Goal: Task Accomplishment & Management: Use online tool/utility

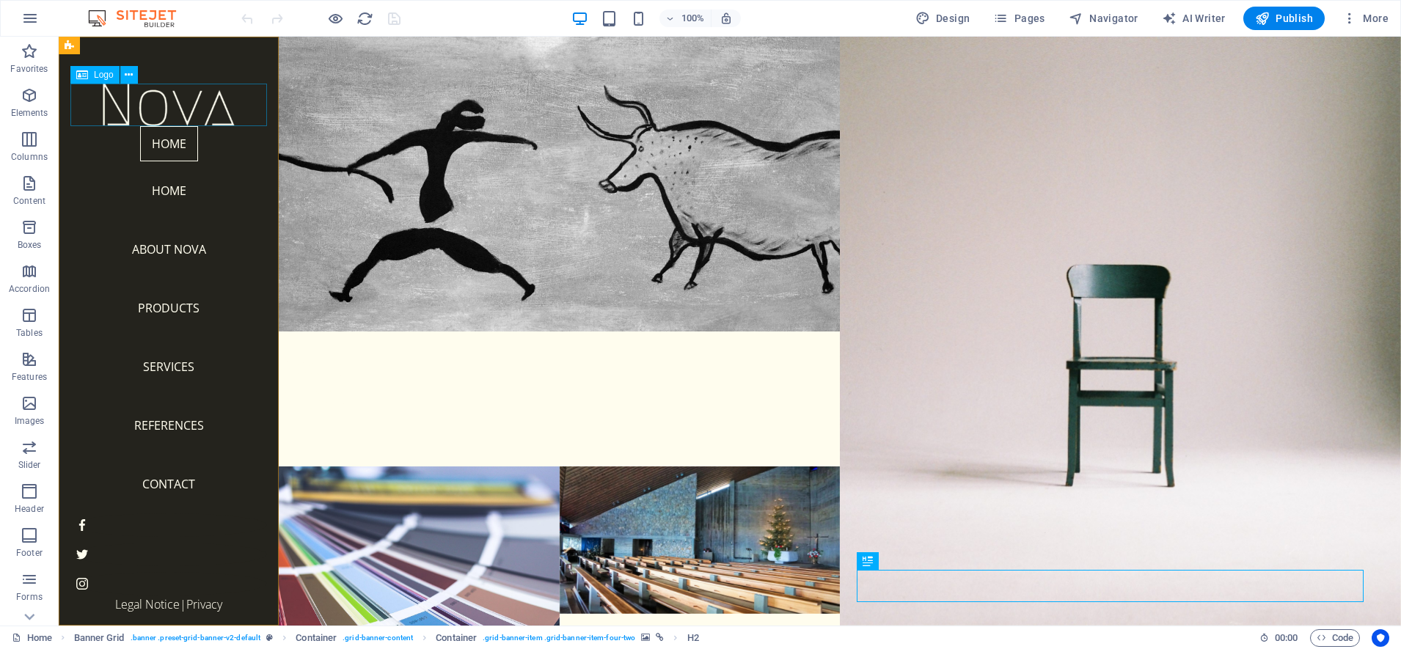
click at [203, 102] on div at bounding box center [168, 105] width 197 height 43
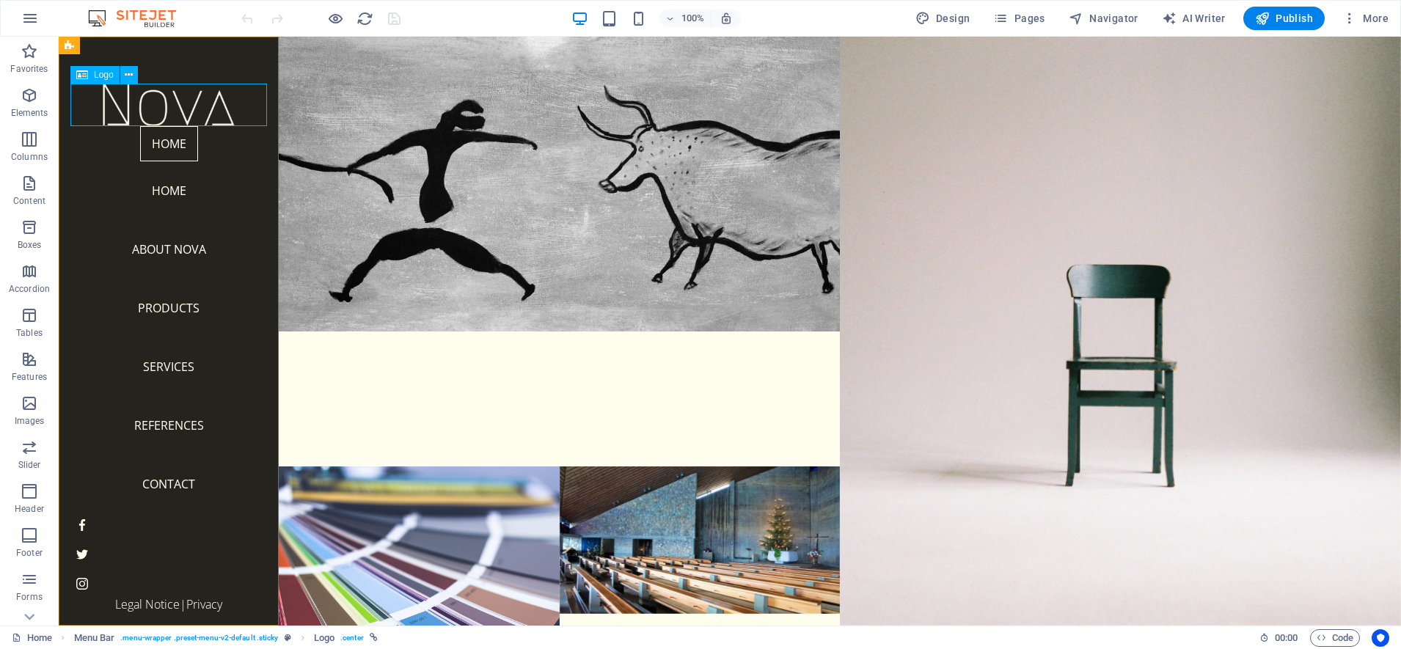
click at [184, 103] on div at bounding box center [168, 105] width 197 height 43
select select "px"
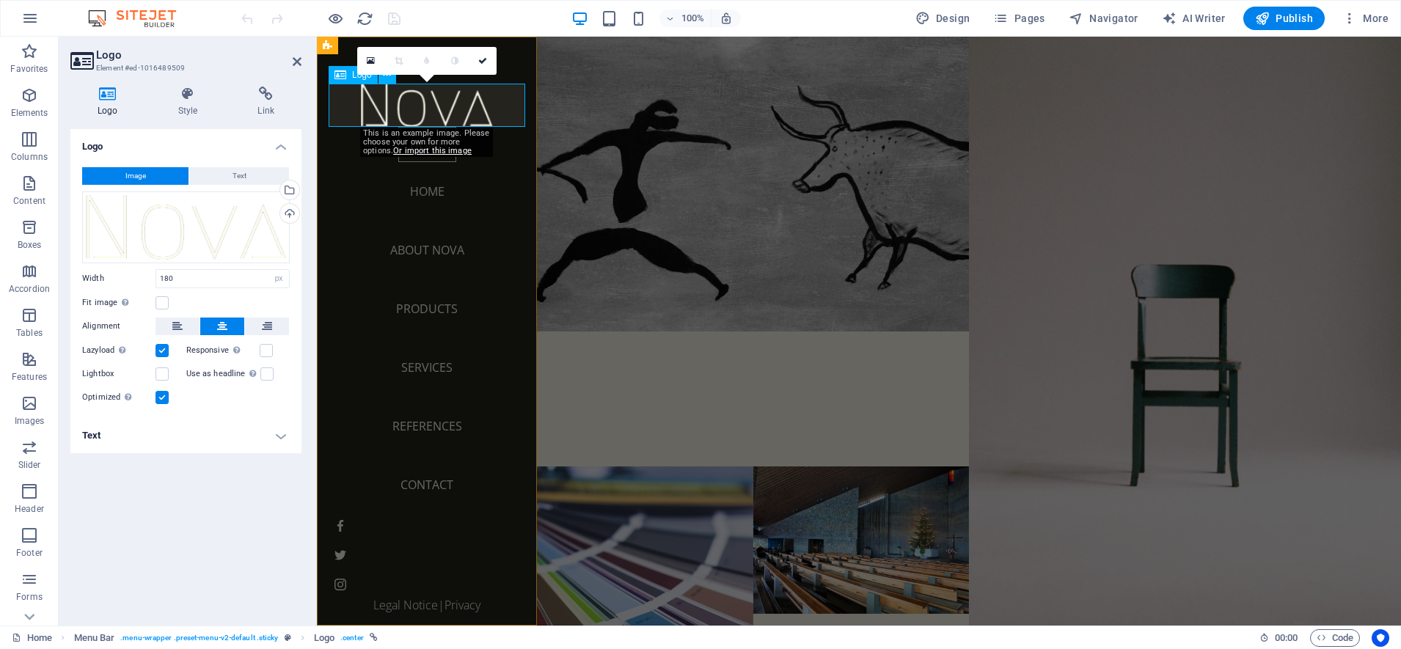
click at [411, 109] on div at bounding box center [427, 105] width 197 height 43
click at [205, 222] on div "Drag files here, click to choose files or select files from Files or our free s…" at bounding box center [186, 227] width 208 height 72
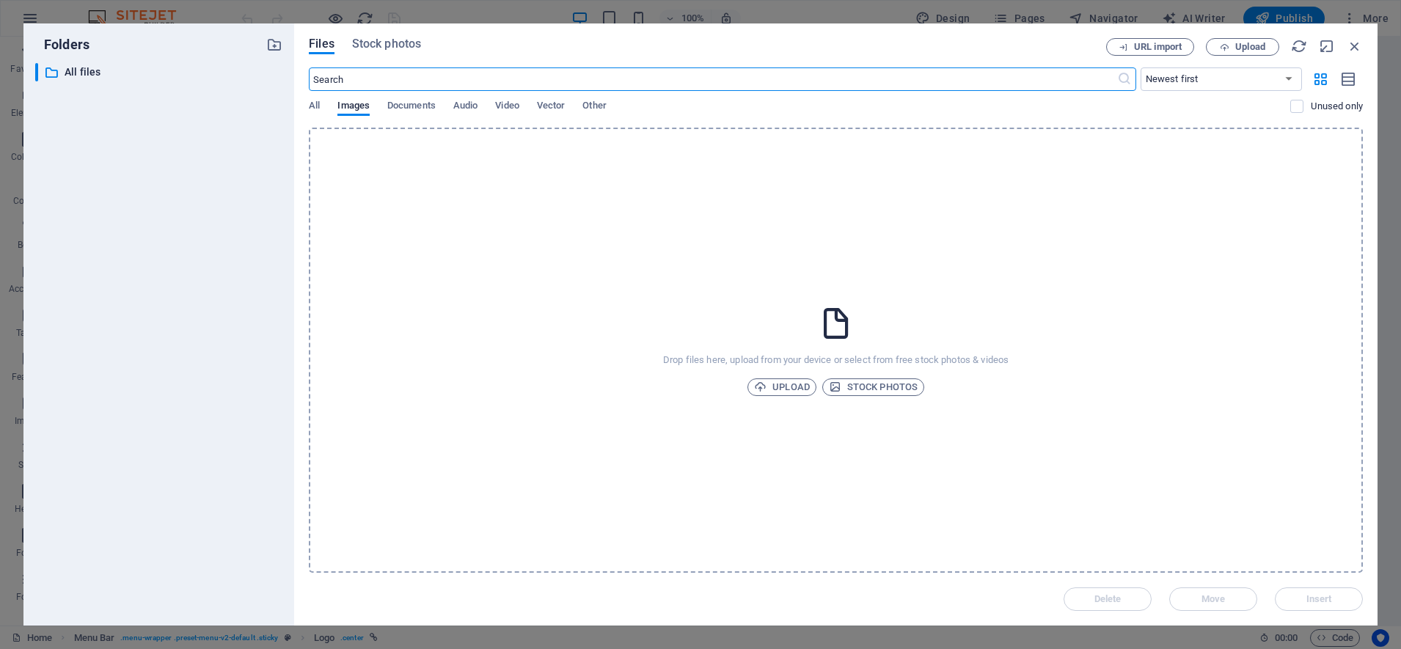
click at [375, 80] on input "text" at bounding box center [712, 78] width 807 height 23
click at [791, 380] on span "Upload" at bounding box center [782, 387] width 56 height 18
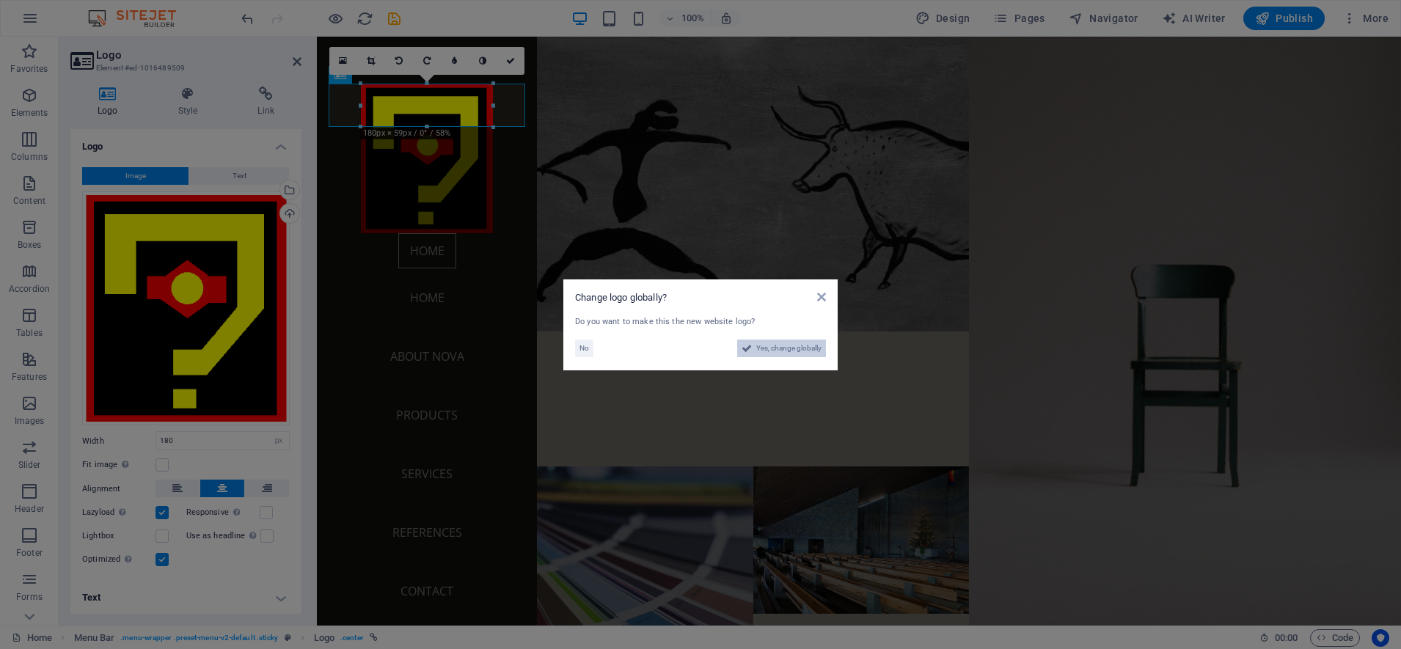
drag, startPoint x: 783, startPoint y: 348, endPoint x: 560, endPoint y: 442, distance: 241.9
click at [783, 348] on span "Yes, change globally" at bounding box center [788, 349] width 65 height 18
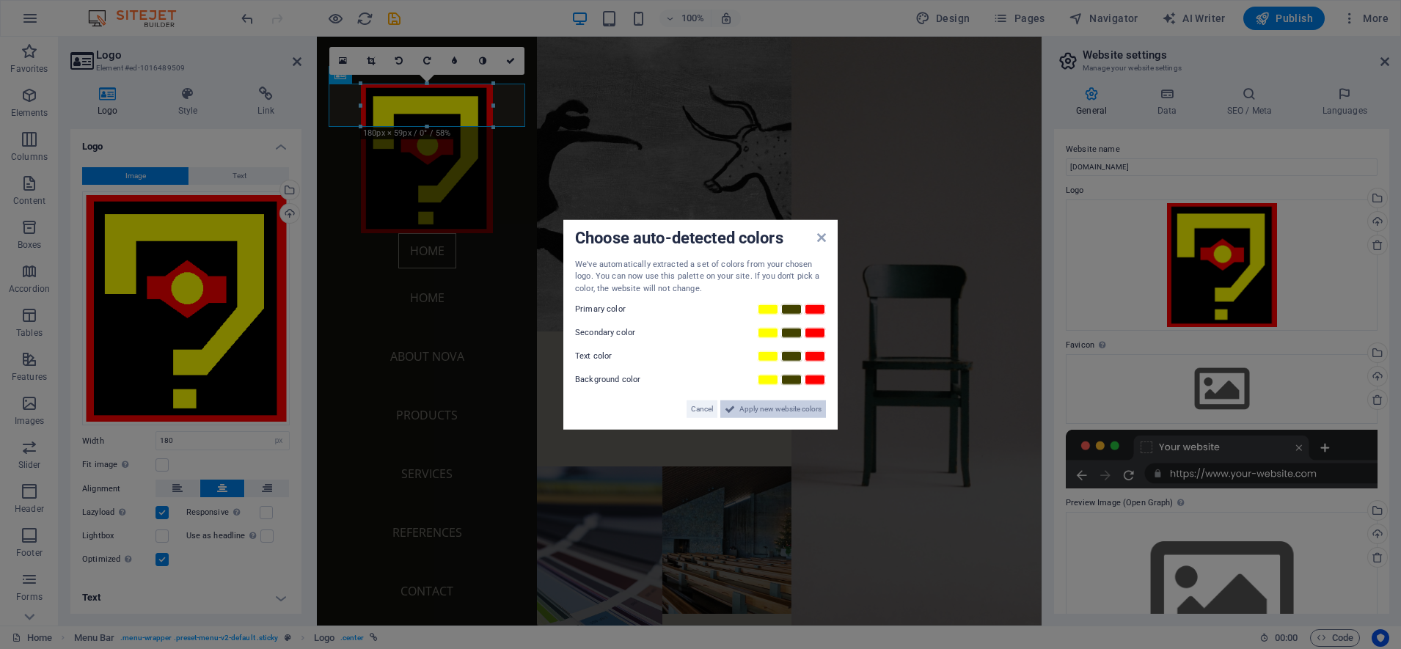
click at [760, 400] on span "Apply new website colors" at bounding box center [780, 409] width 82 height 18
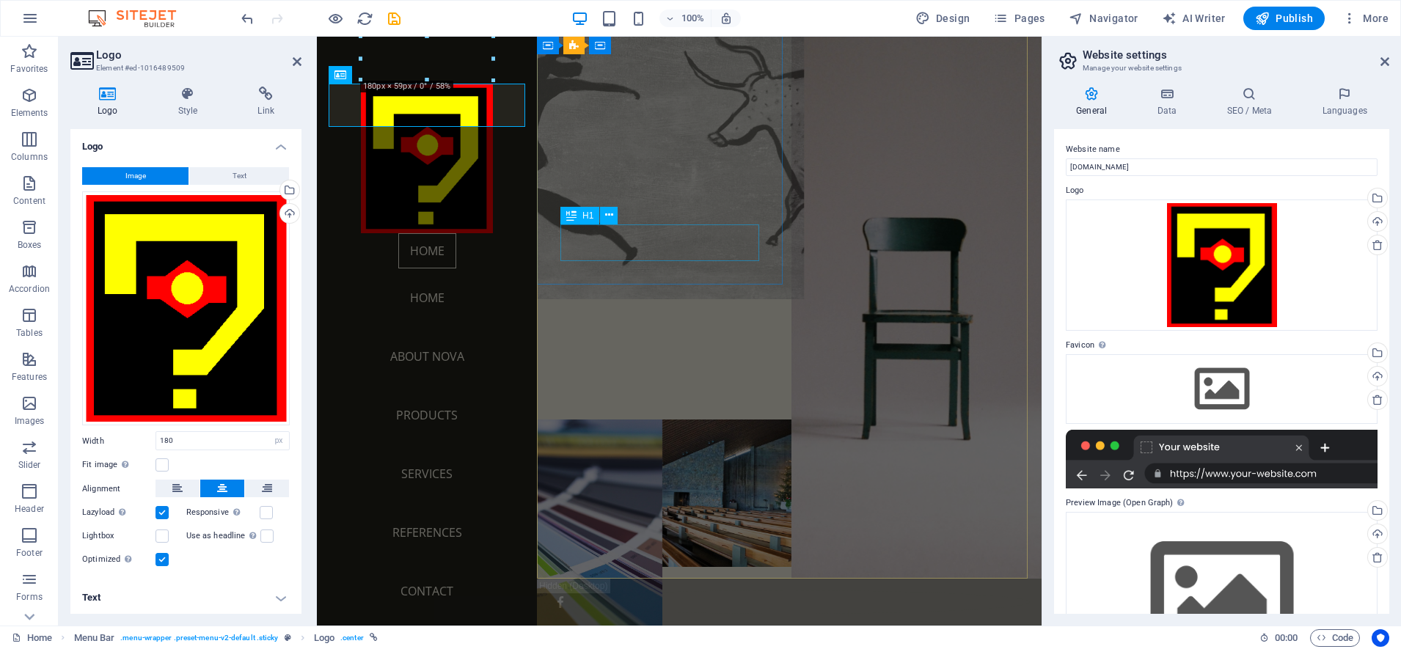
click at [622, 334] on div "NOVA" at bounding box center [664, 352] width 254 height 37
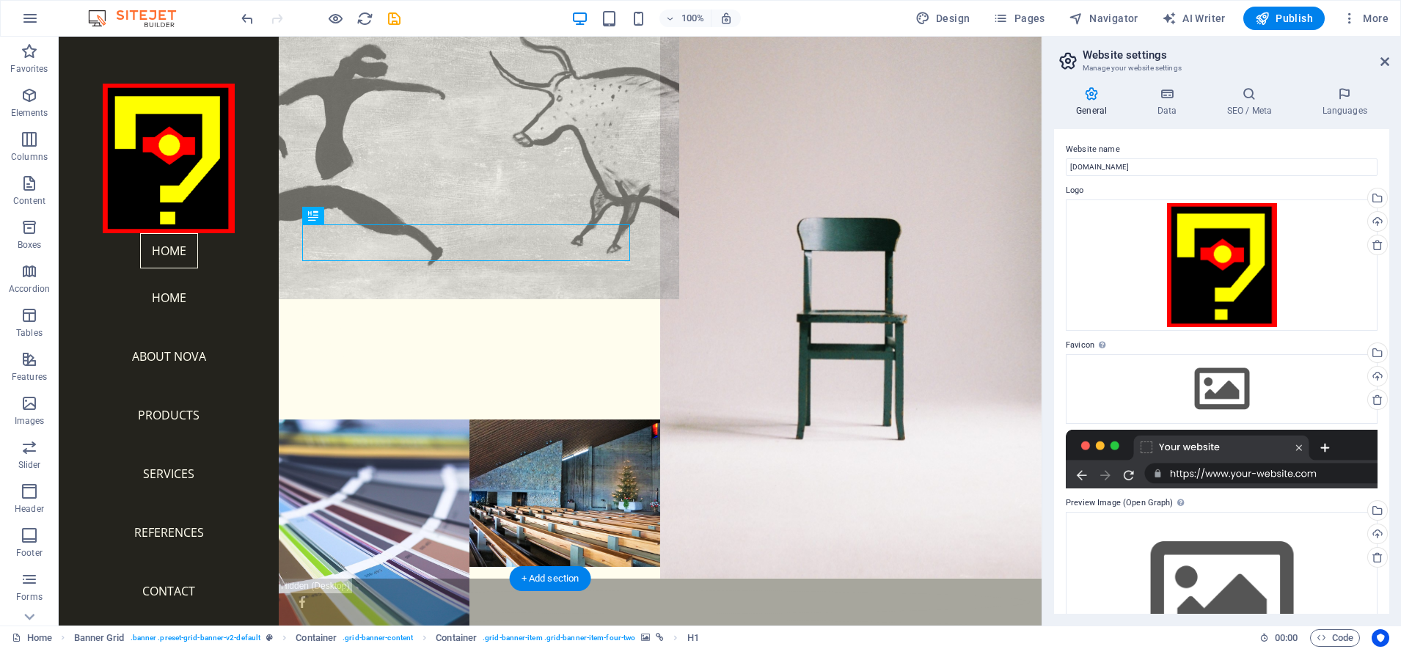
click at [417, 155] on figure at bounding box center [469, 137] width 419 height 324
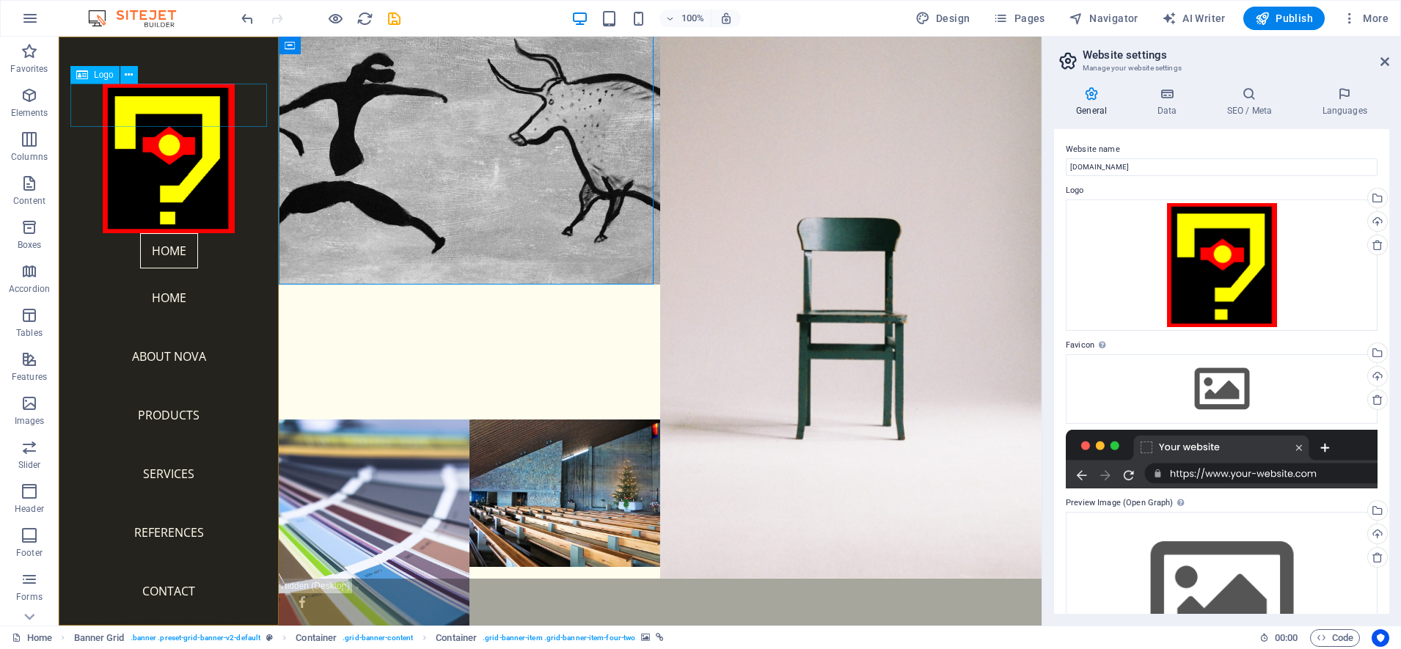
click at [197, 125] on div at bounding box center [168, 159] width 197 height 150
click at [1182, 155] on label "Website name" at bounding box center [1222, 150] width 312 height 18
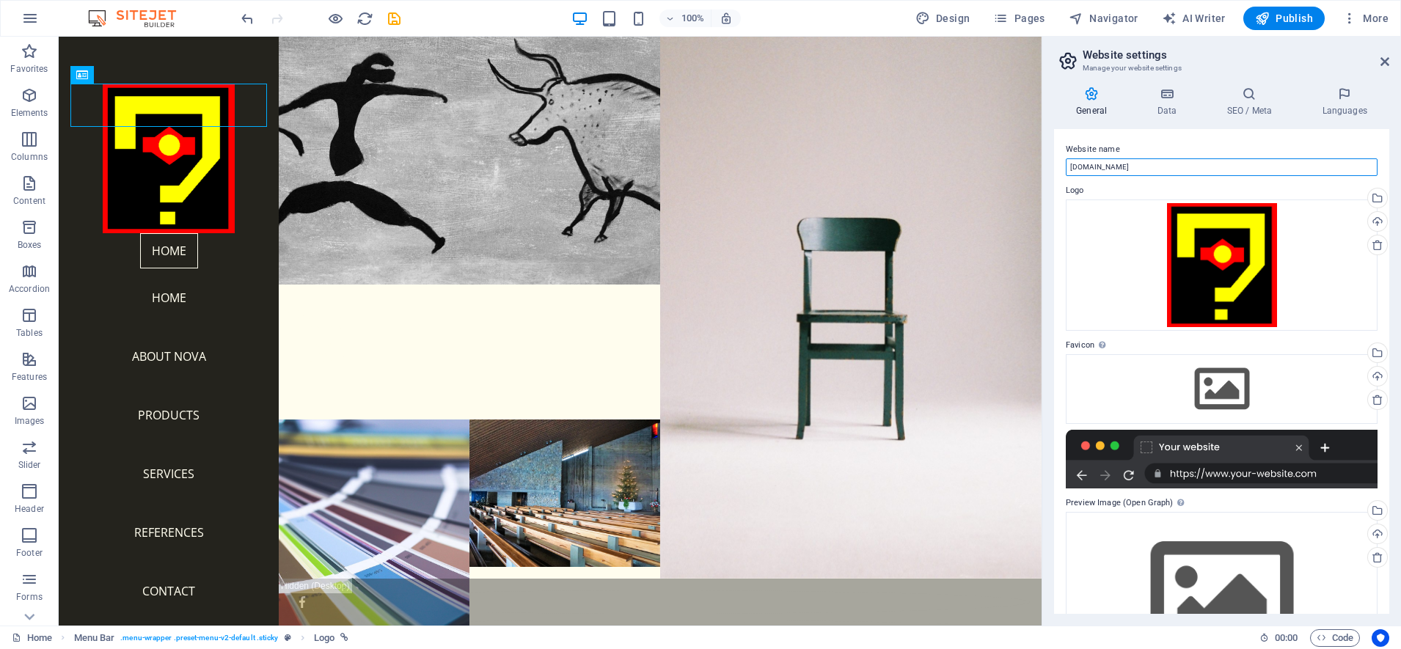
click at [1182, 158] on input "[DOMAIN_NAME]" at bounding box center [1222, 167] width 312 height 18
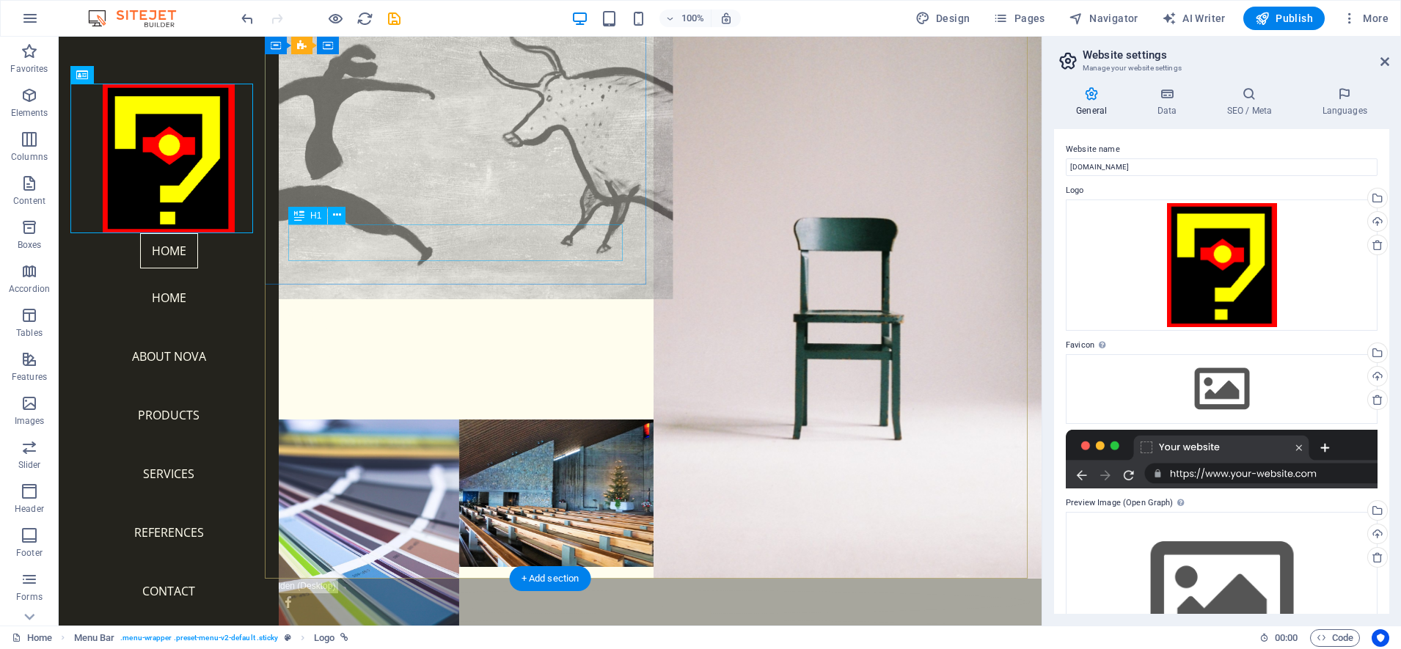
click at [341, 334] on div "NOVA" at bounding box center [459, 352] width 389 height 37
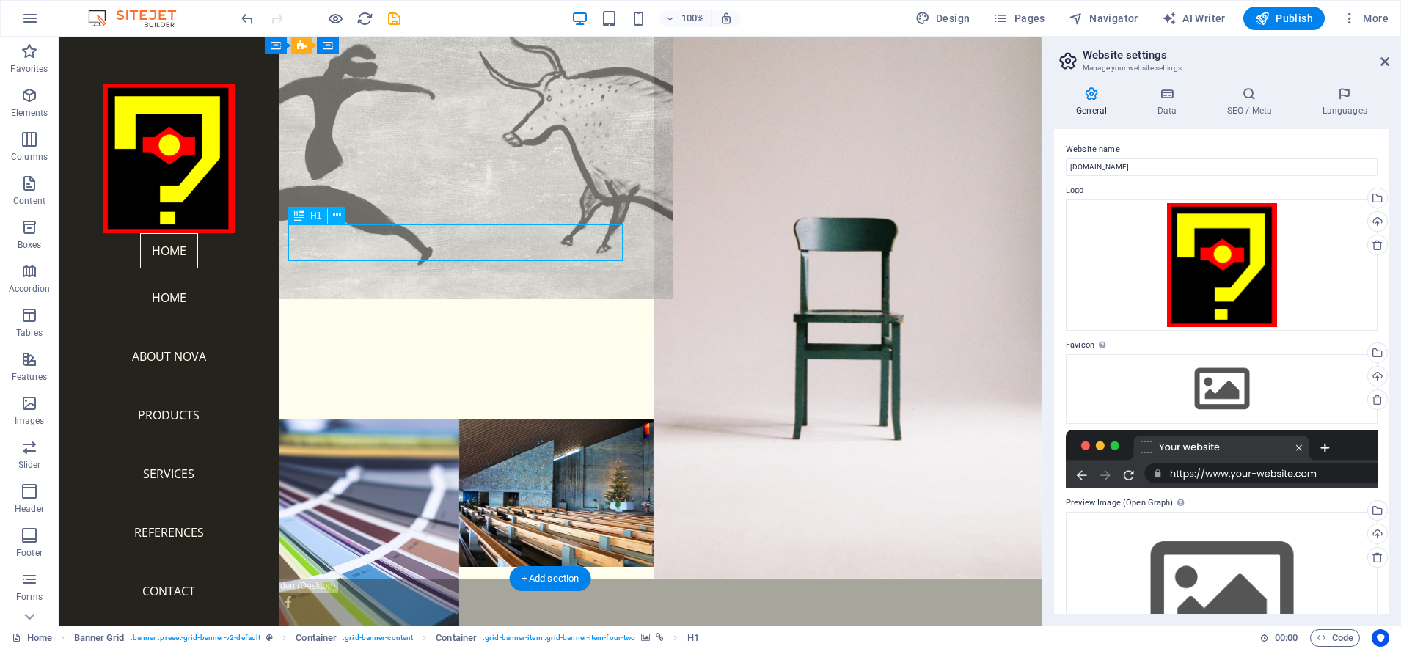
click at [343, 334] on div "NOVA" at bounding box center [459, 352] width 389 height 37
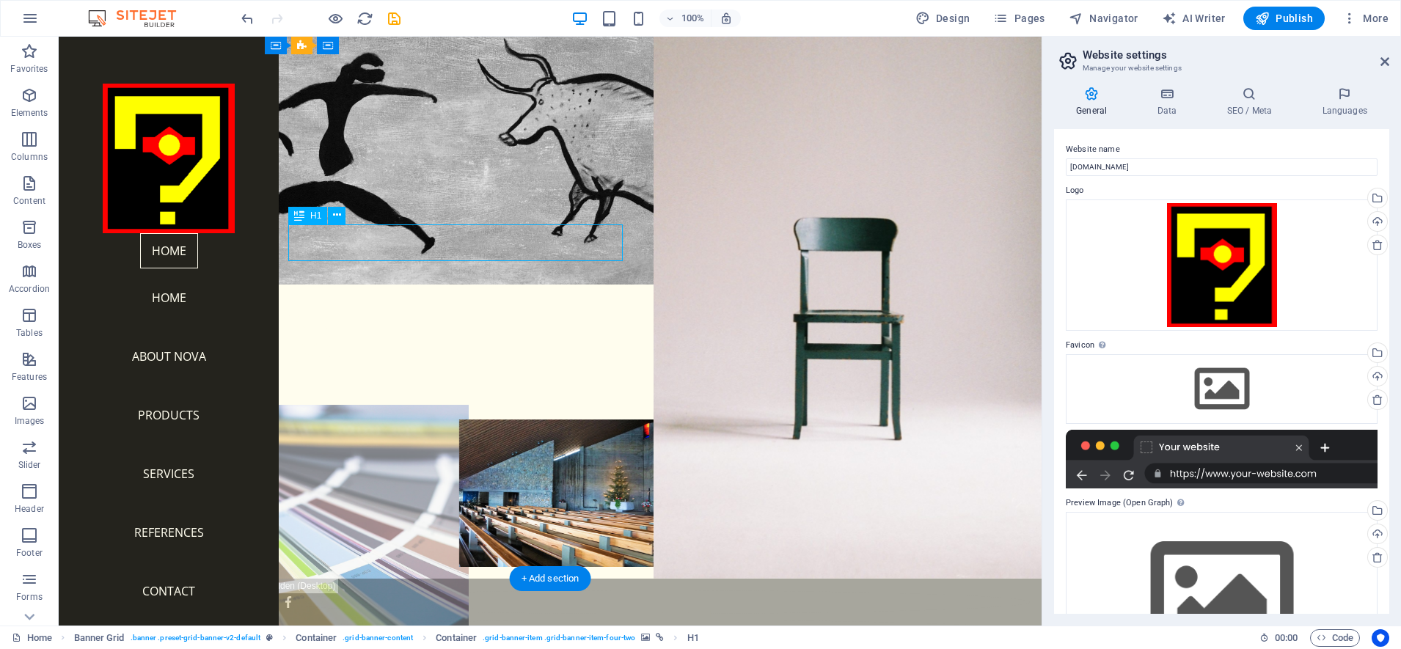
drag, startPoint x: 343, startPoint y: 244, endPoint x: 308, endPoint y: 285, distance: 54.1
click at [343, 334] on div "NOVA" at bounding box center [459, 352] width 389 height 37
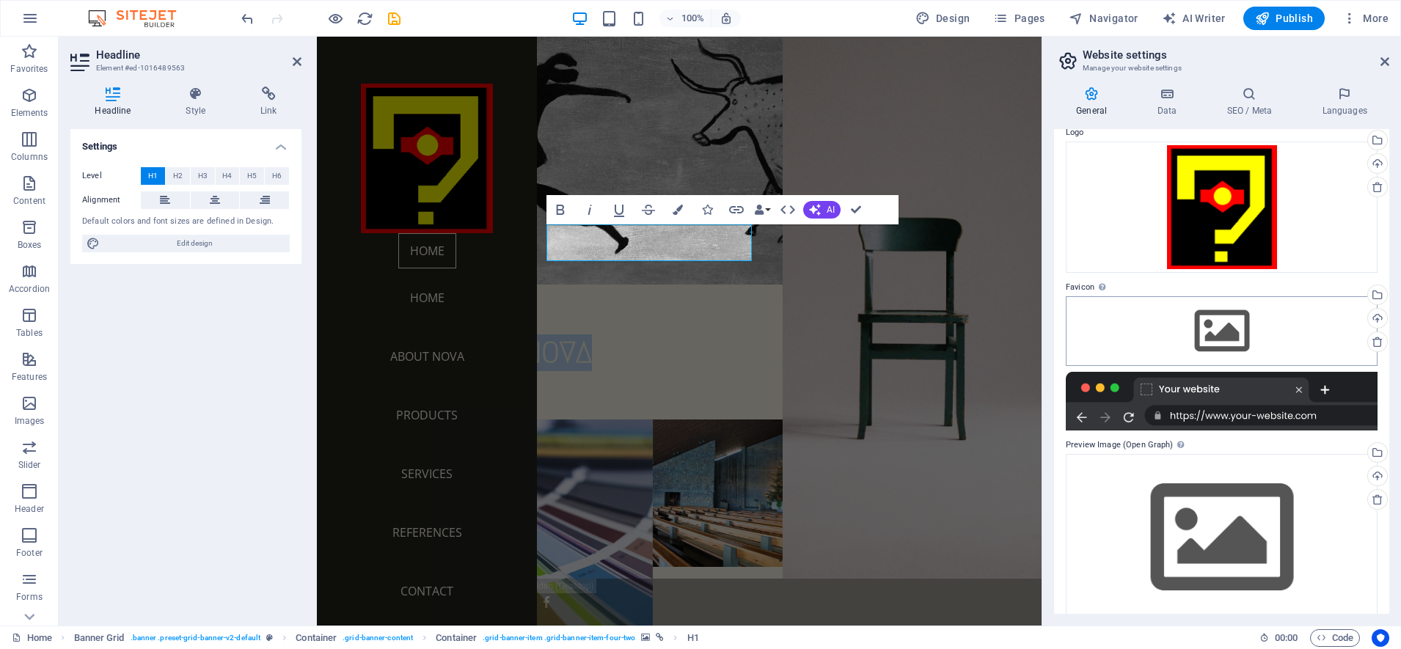
scroll to position [78, 0]
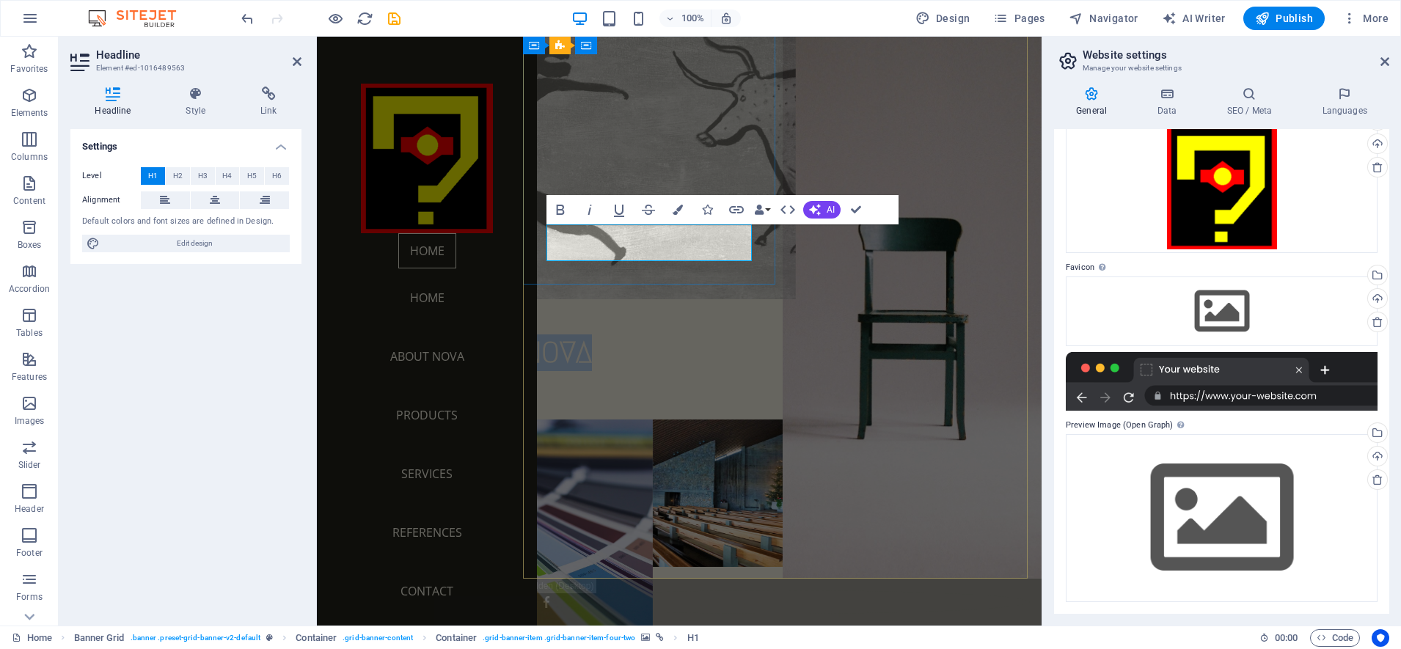
click at [592, 337] on span "NOVA" at bounding box center [557, 353] width 69 height 32
click at [627, 334] on h1 "NOVA" at bounding box center [653, 352] width 260 height 37
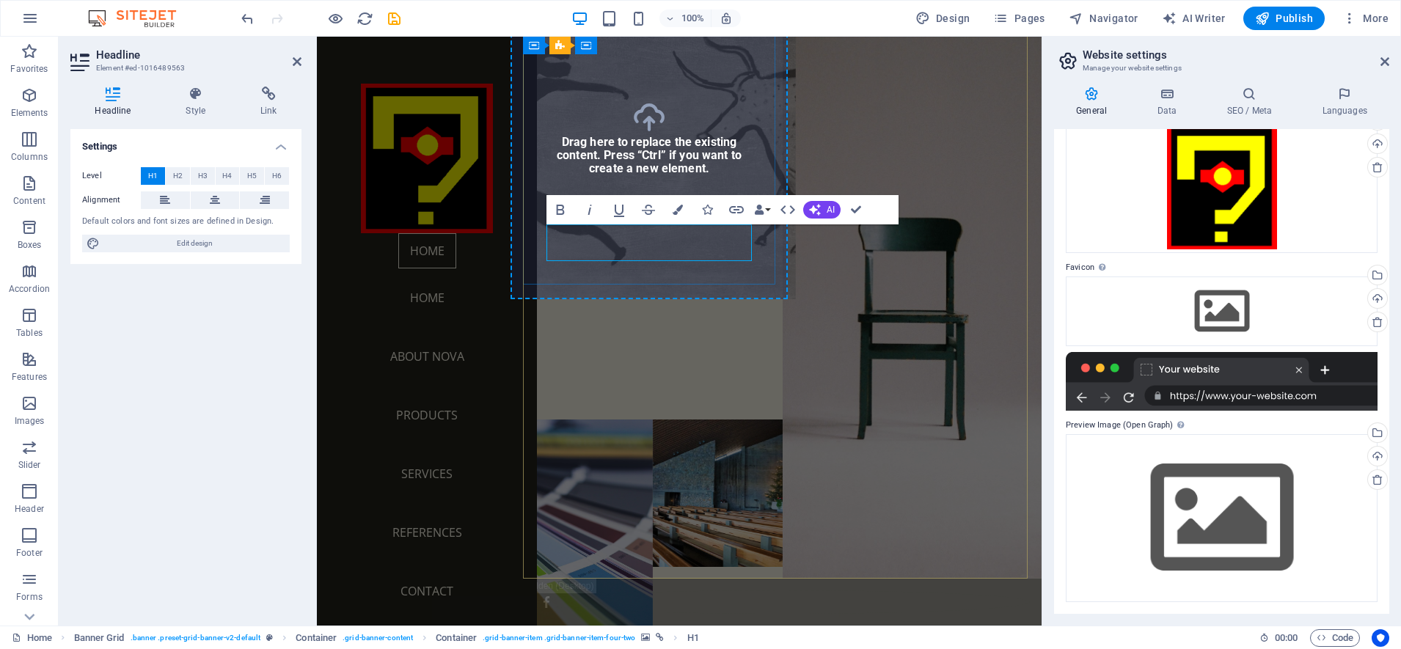
click at [622, 334] on h1 "NOVA" at bounding box center [653, 352] width 260 height 37
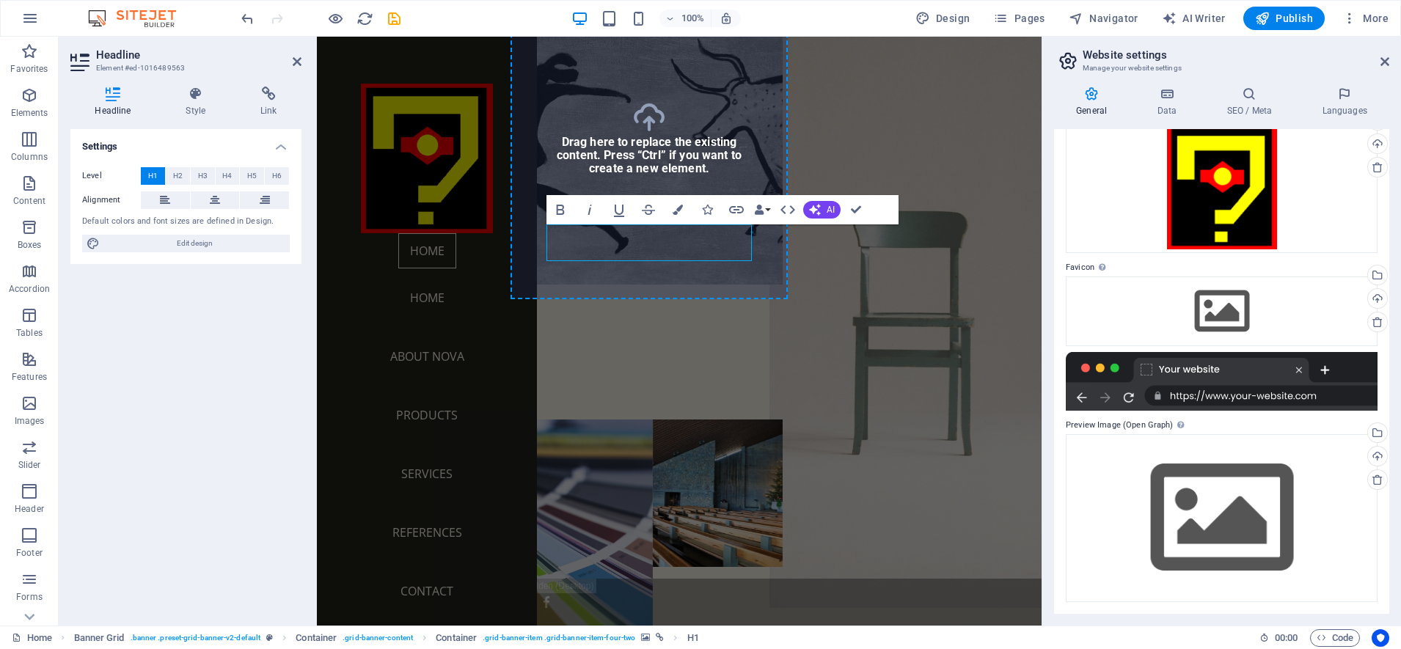
click at [892, 266] on figure at bounding box center [911, 284] width 285 height 648
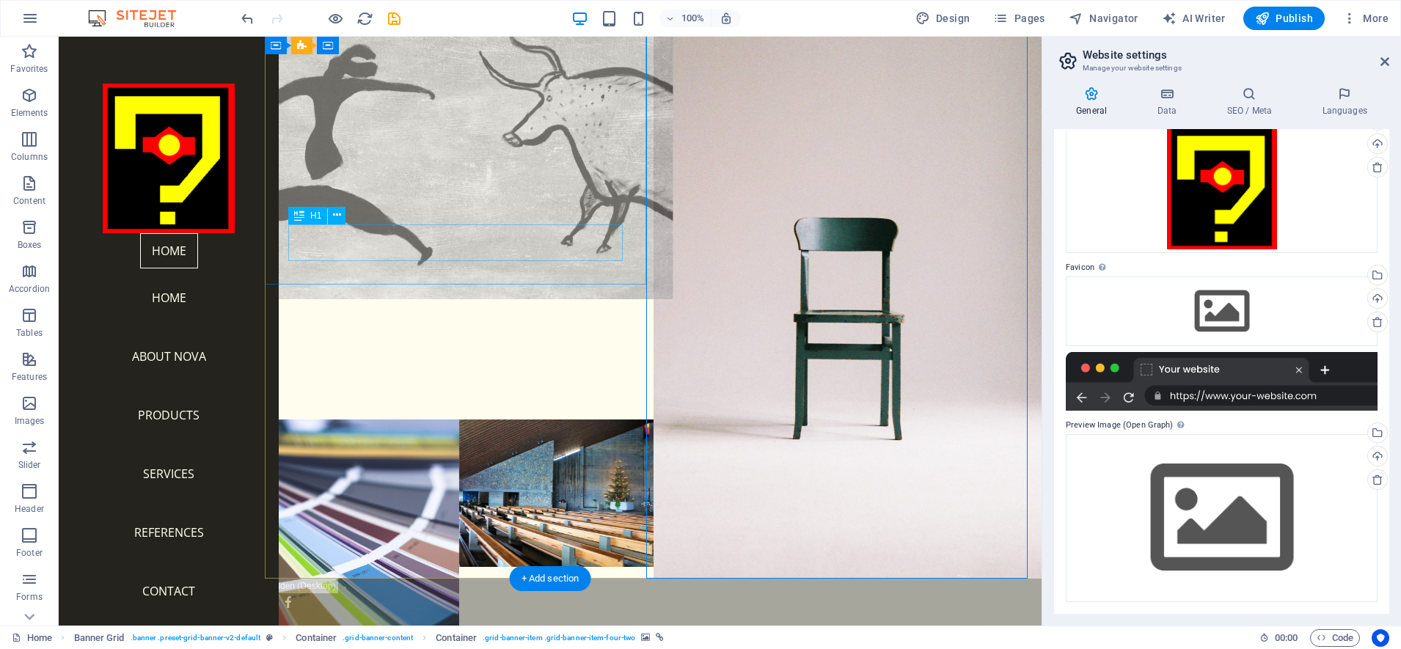
click at [318, 334] on div "NOVA" at bounding box center [459, 352] width 389 height 37
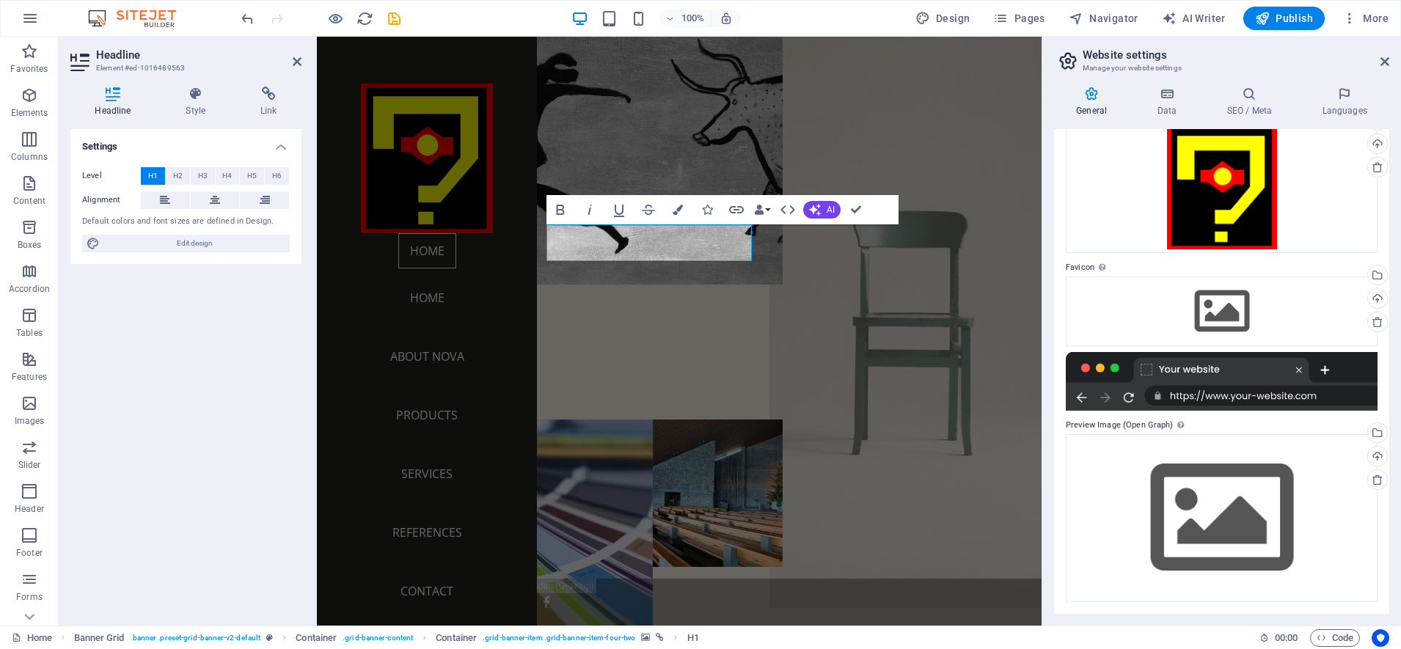
click at [857, 314] on figure at bounding box center [911, 284] width 285 height 648
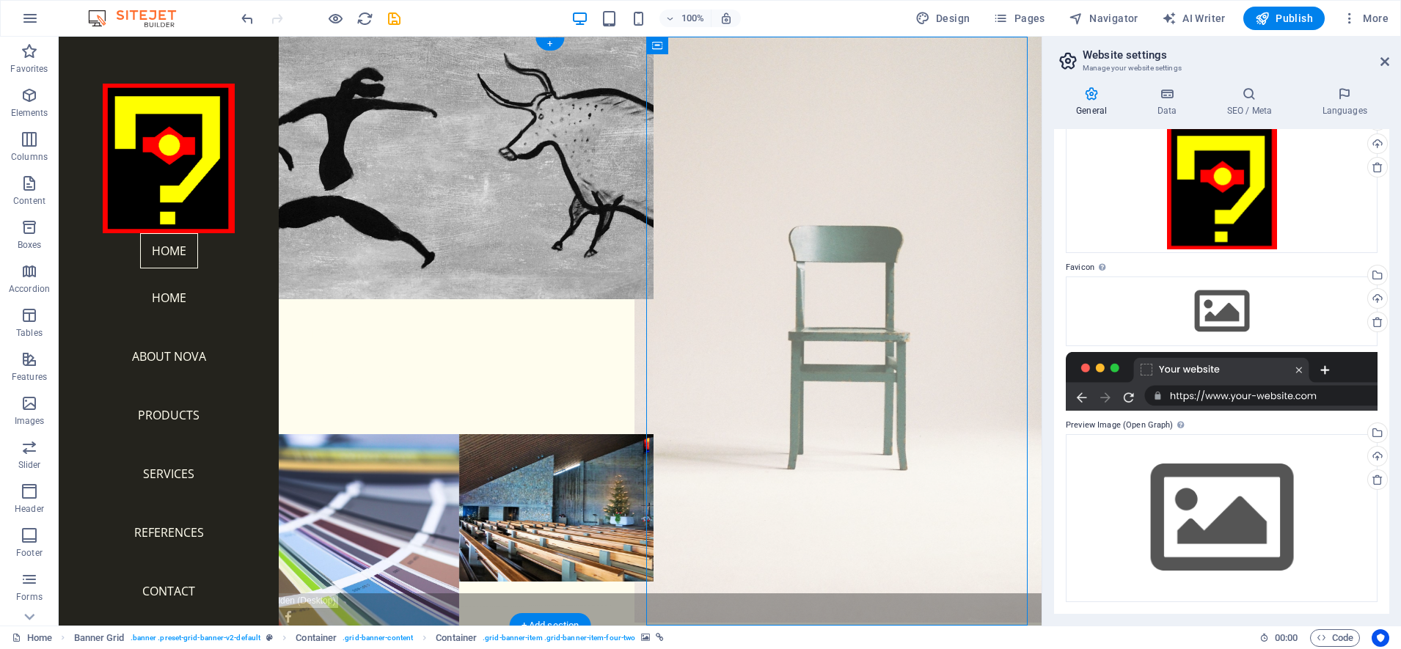
scroll to position [47, 0]
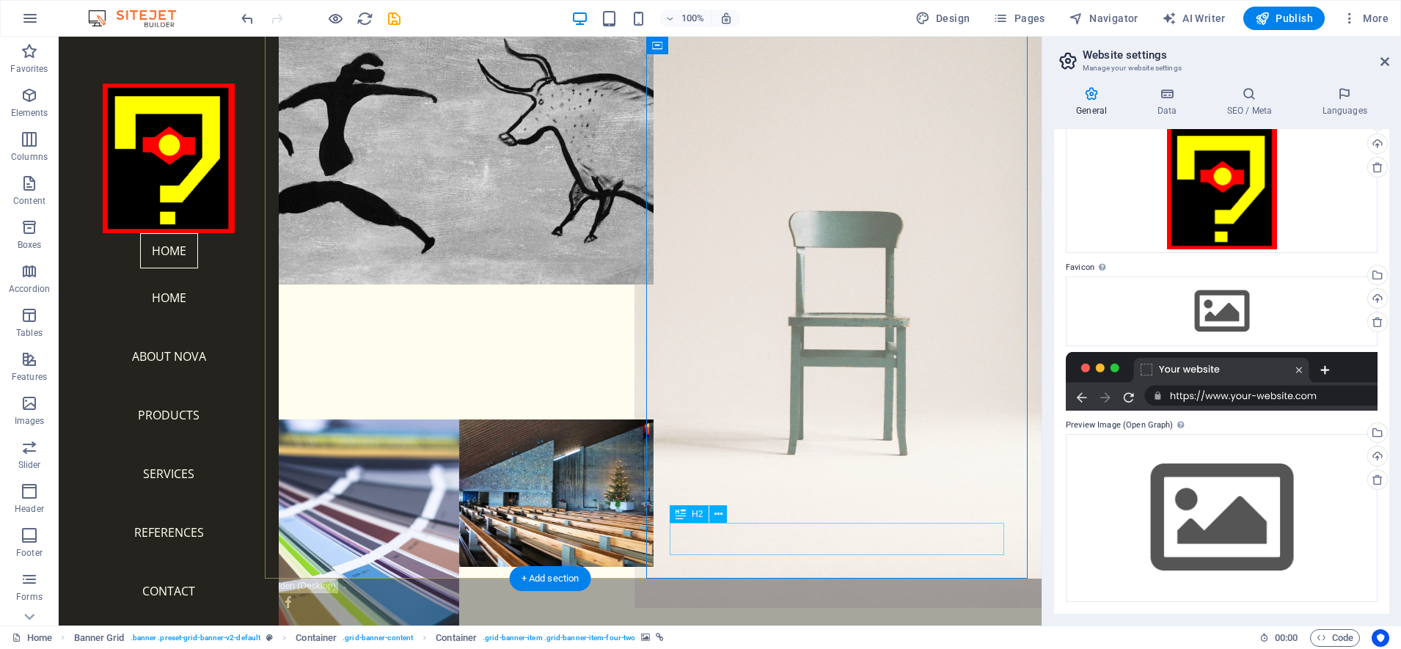
click at [706, 596] on div "Products" at bounding box center [847, 612] width 389 height 32
click at [803, 596] on div "Products" at bounding box center [847, 612] width 389 height 32
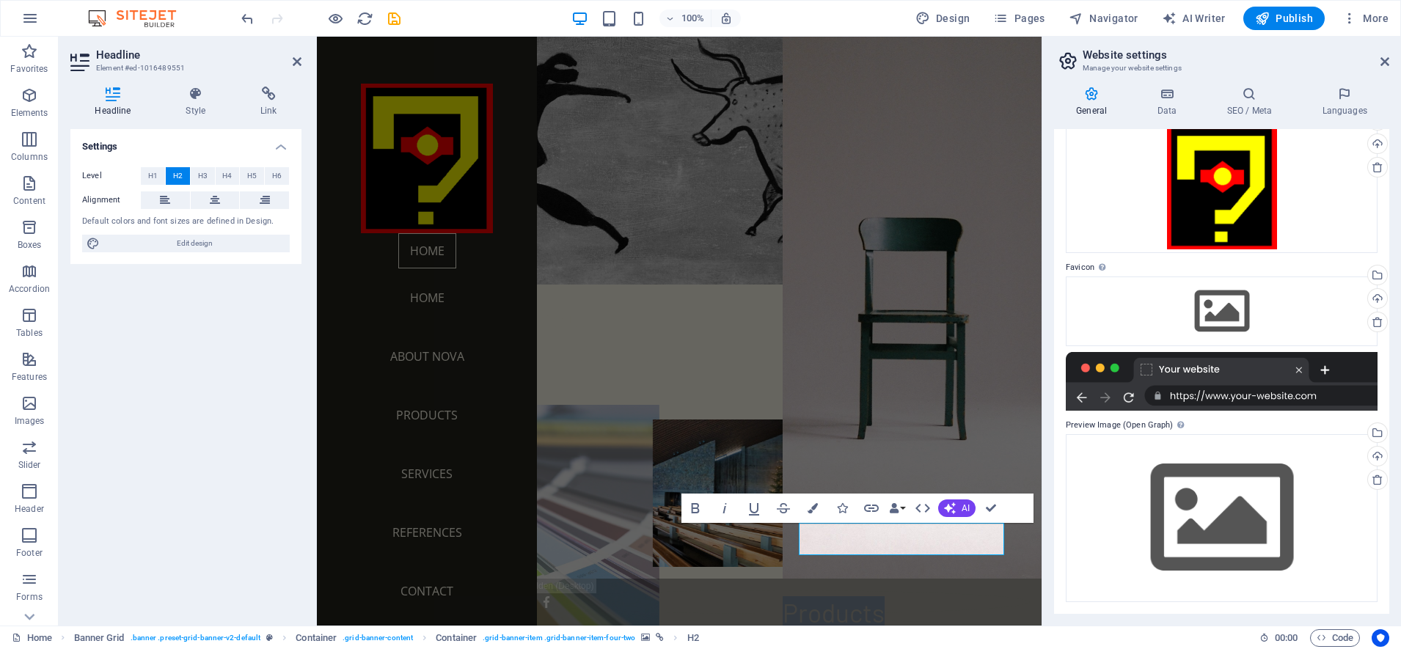
scroll to position [0, 0]
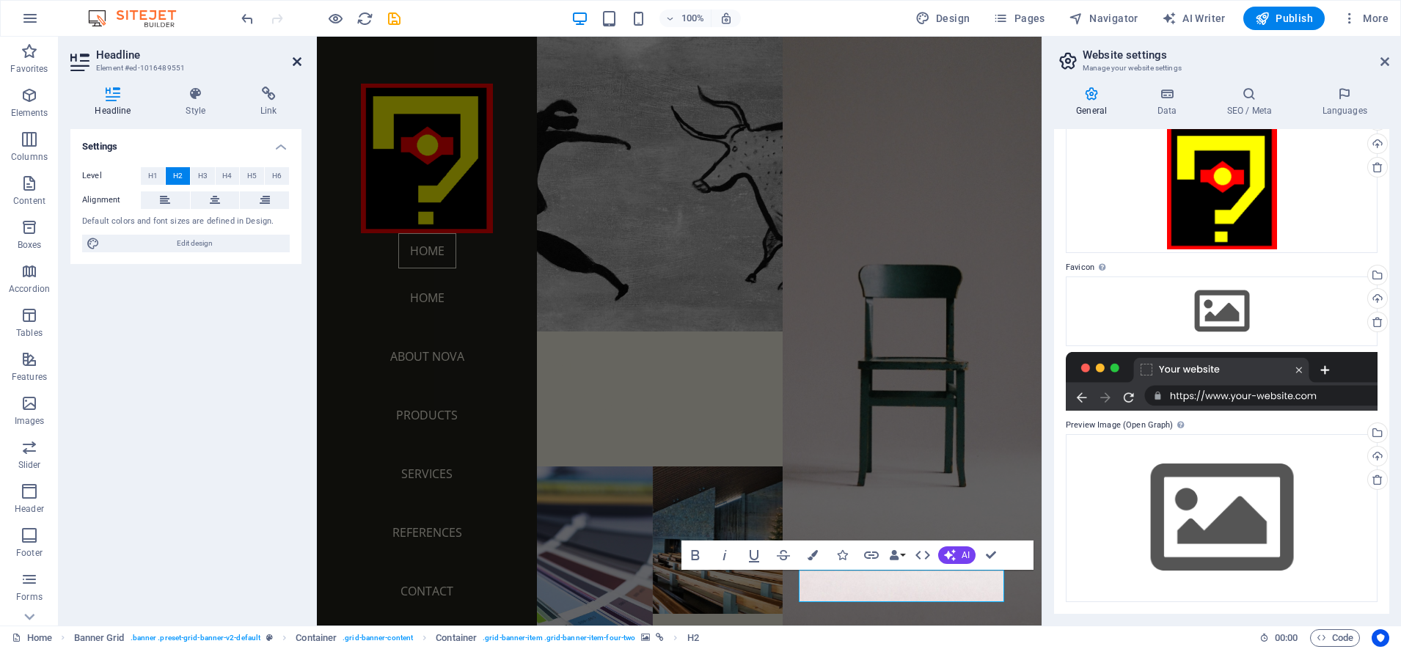
click at [294, 58] on icon at bounding box center [297, 62] width 9 height 12
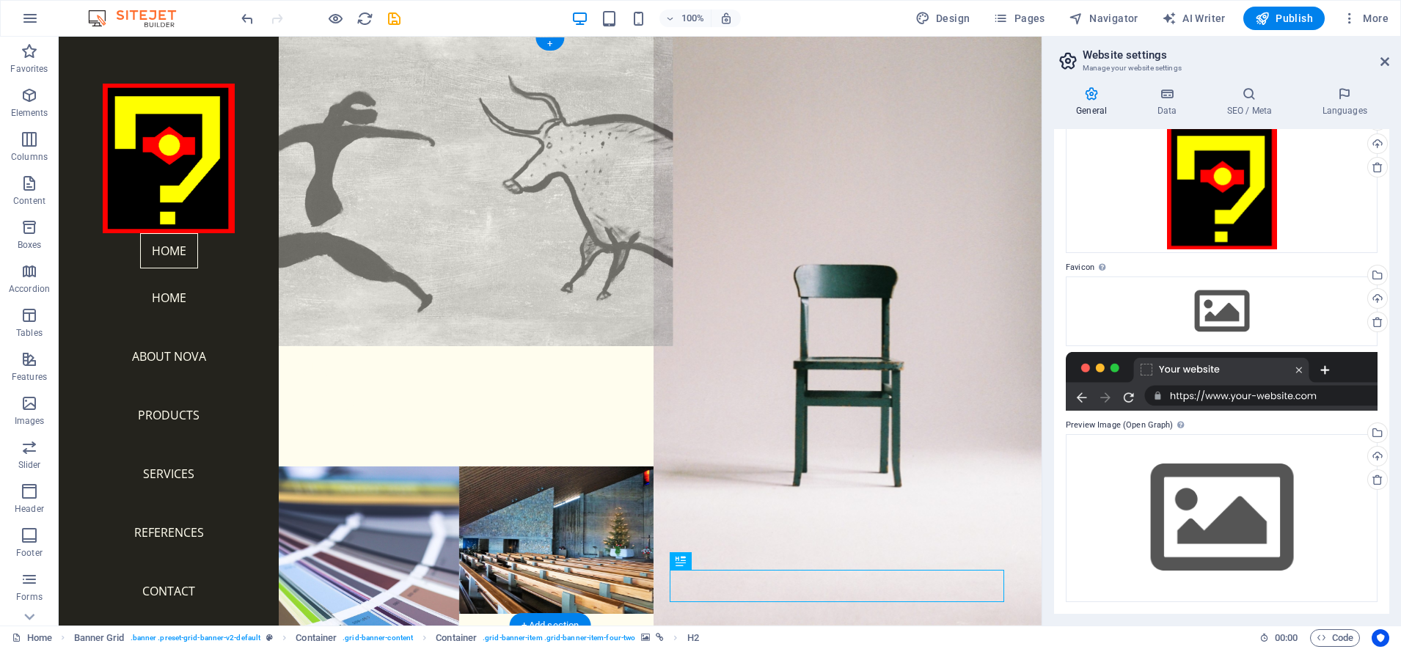
click at [559, 162] on figure at bounding box center [459, 184] width 427 height 324
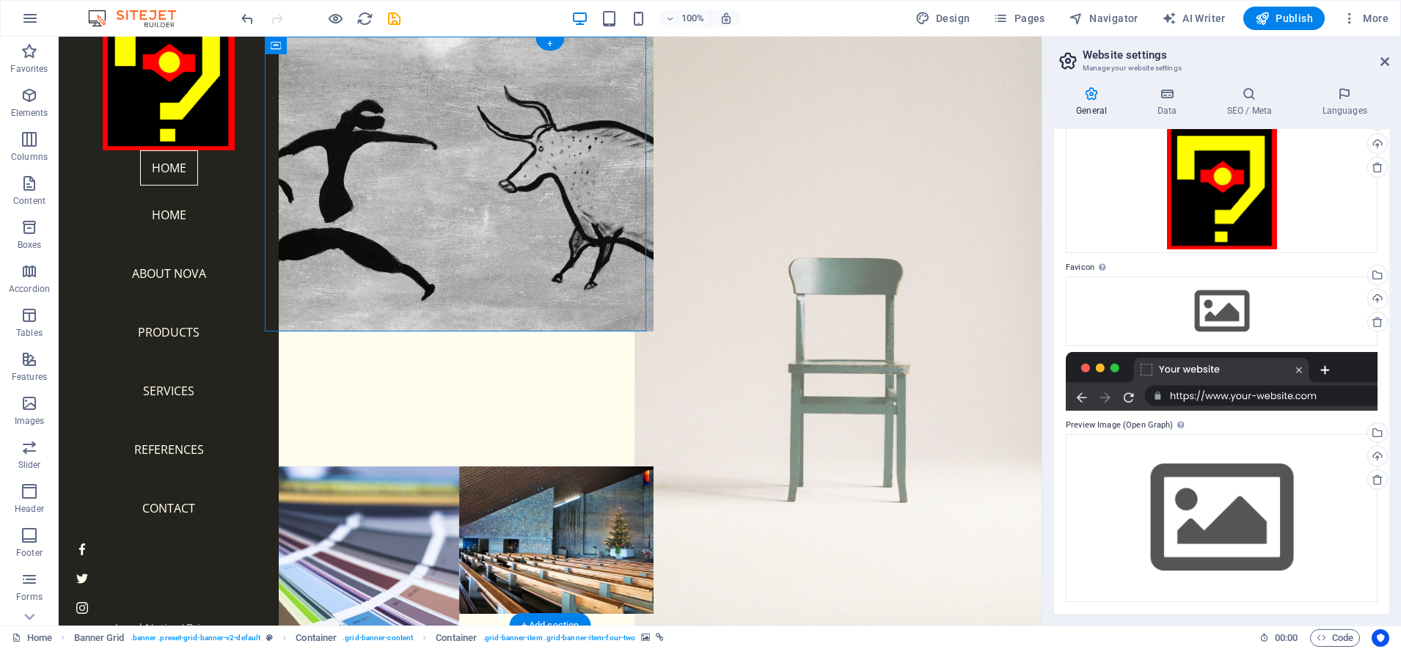
click at [873, 300] on figure at bounding box center [847, 331] width 427 height 648
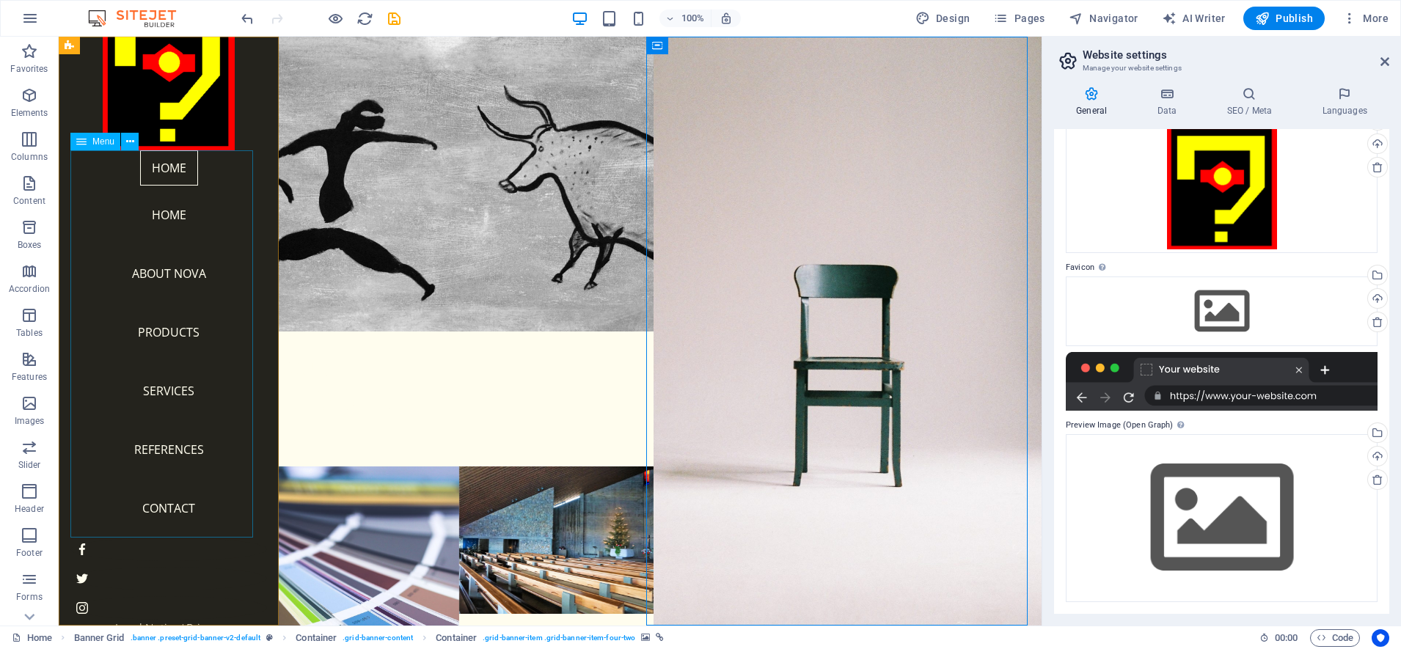
click at [153, 213] on nav "Home Home About Nova Products Services References Contact" at bounding box center [168, 343] width 197 height 387
